Goal: Find specific page/section: Find specific page/section

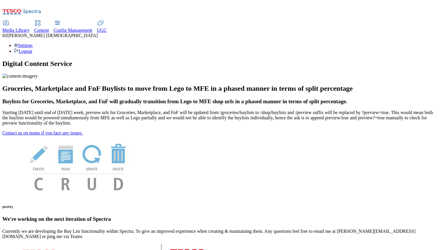
click at [29, 28] on span "Media Library" at bounding box center [15, 30] width 27 height 5
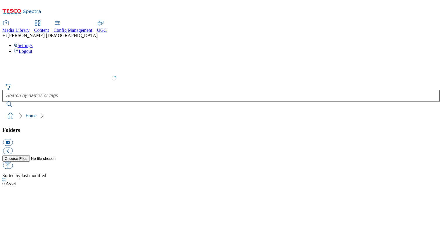
select select "flare-test"
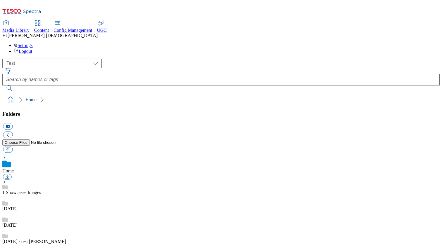
scroll to position [0, 0]
